Goal: Navigation & Orientation: Find specific page/section

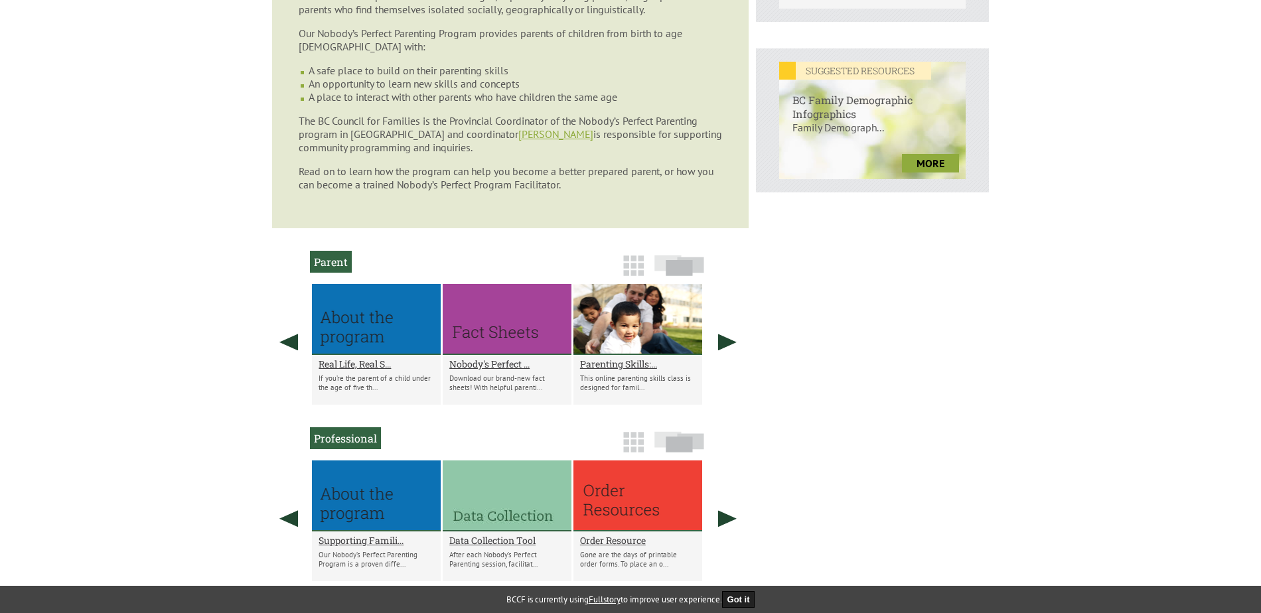
scroll to position [464, 0]
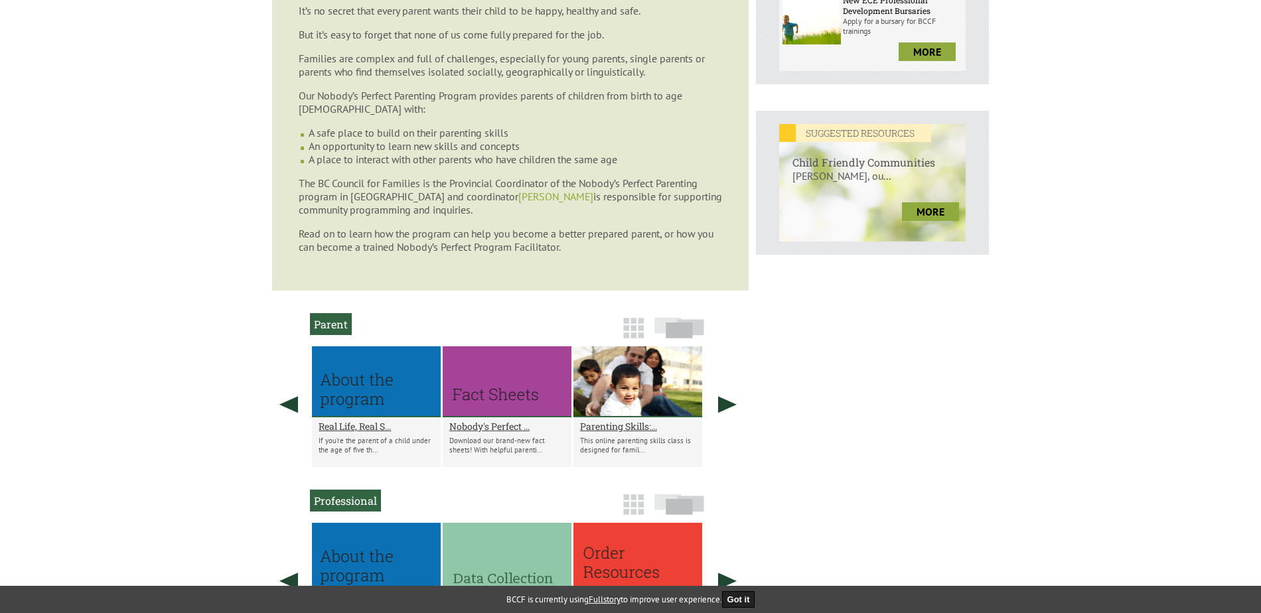
click at [543, 197] on link "[PERSON_NAME]" at bounding box center [555, 196] width 75 height 13
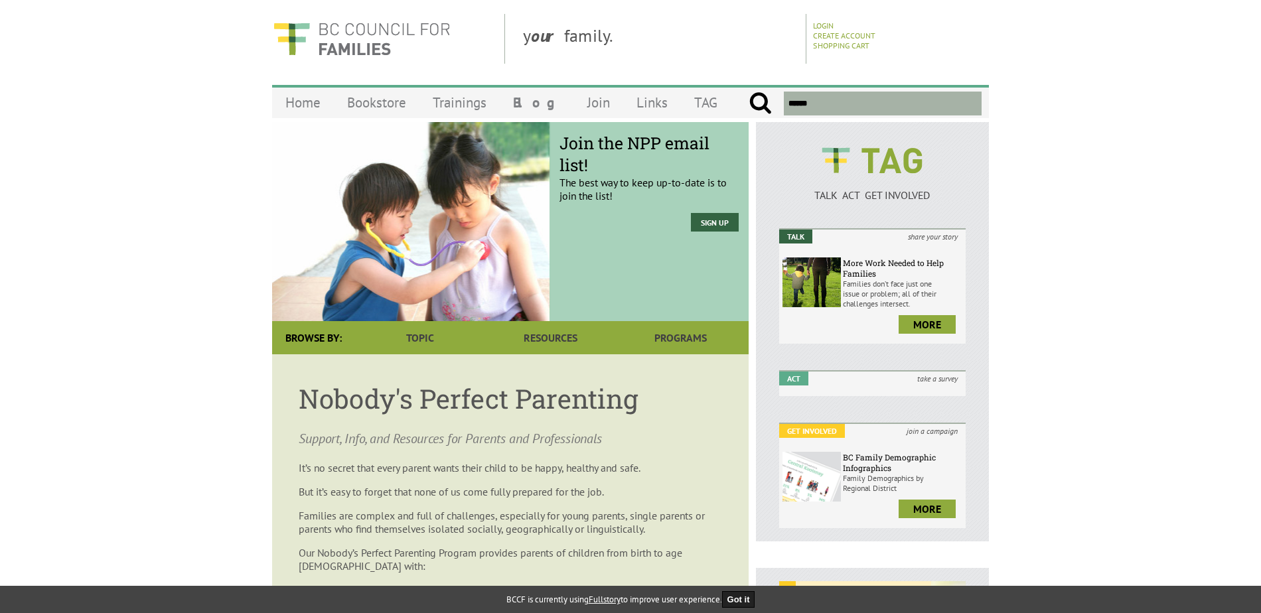
scroll to position [0, 0]
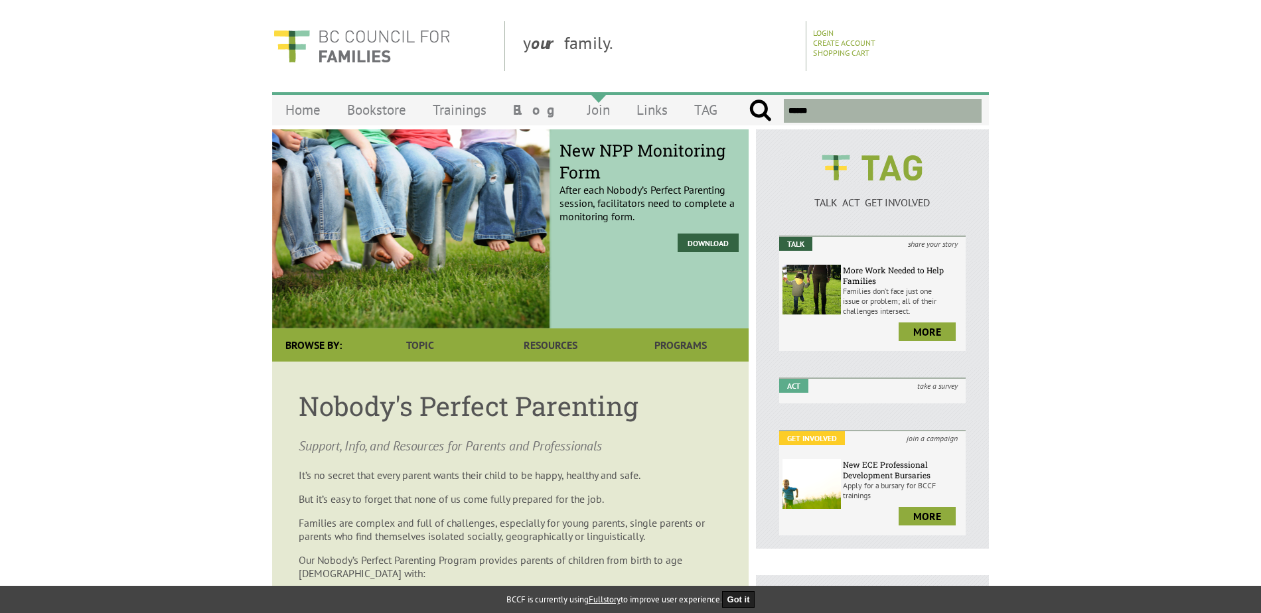
click at [579, 112] on link "Join" at bounding box center [598, 109] width 49 height 31
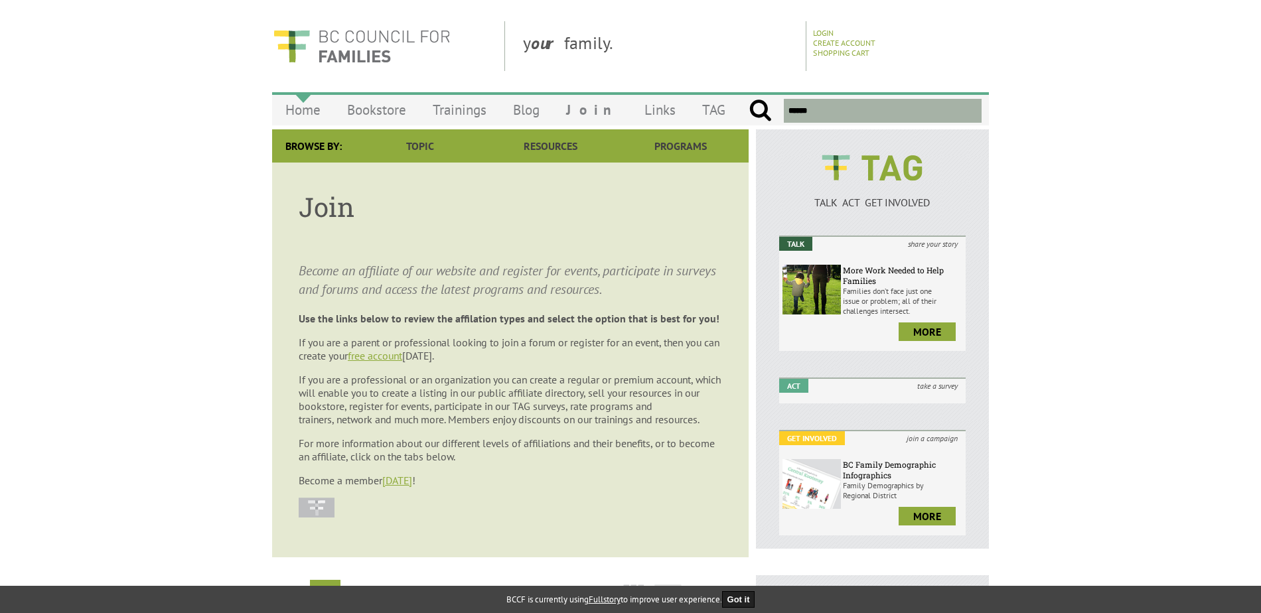
click at [305, 108] on link "Home" at bounding box center [303, 109] width 62 height 31
click at [376, 109] on link "Bookstore" at bounding box center [377, 109] width 86 height 31
click at [462, 107] on link "Trainings" at bounding box center [459, 109] width 80 height 31
